Goal: Register for event/course

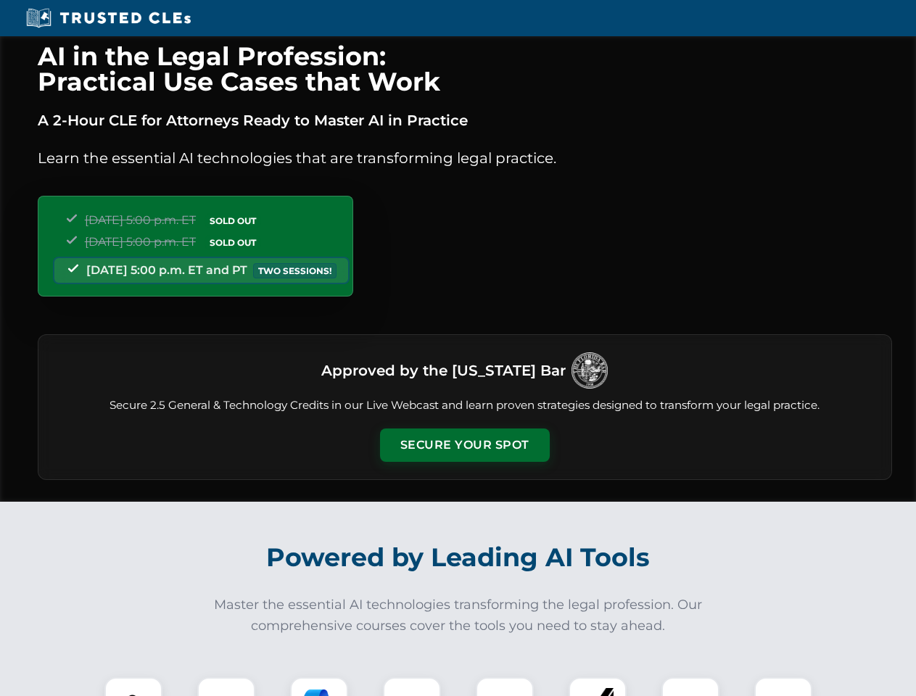
click at [464, 445] on button "Secure Your Spot" at bounding box center [465, 445] width 170 height 33
click at [133, 687] on img at bounding box center [133, 706] width 42 height 42
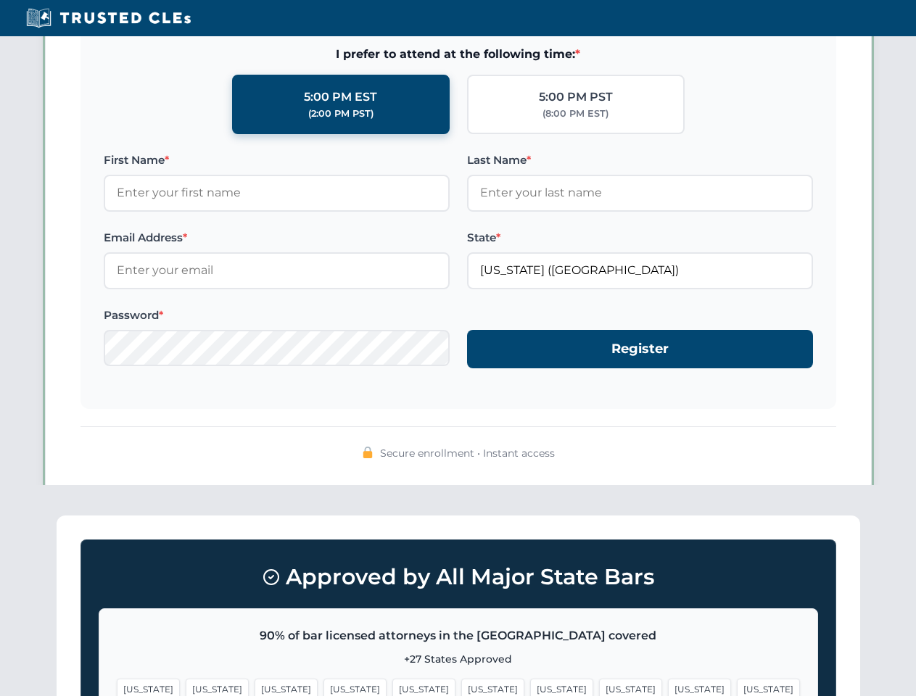
click at [530, 687] on span "[US_STATE]" at bounding box center [561, 689] width 63 height 21
click at [668, 687] on span "[US_STATE]" at bounding box center [699, 689] width 63 height 21
